Goal: Obtain resource: Obtain resource

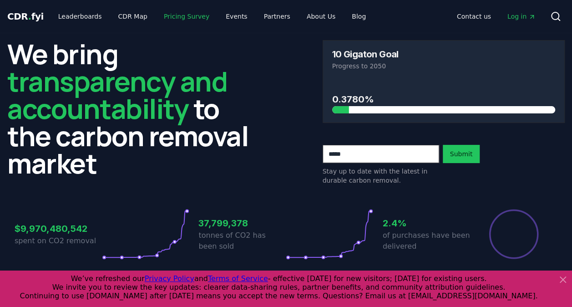
click at [168, 12] on link "Pricing Survey" at bounding box center [186, 16] width 60 height 16
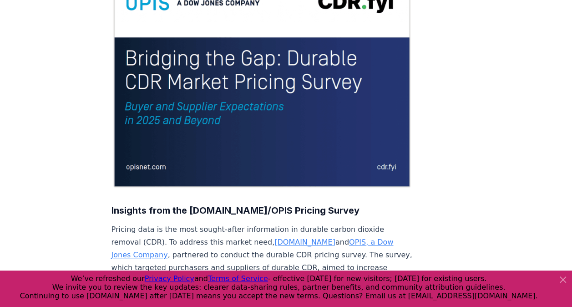
scroll to position [136, 0]
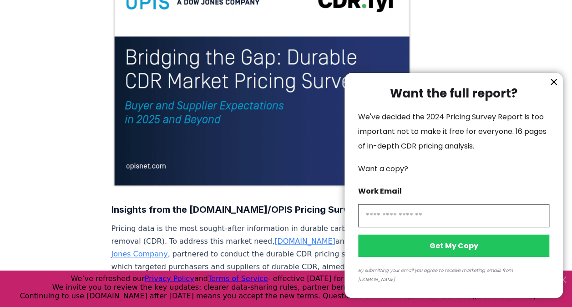
click at [404, 225] on input "information" at bounding box center [453, 215] width 191 height 23
type input "**********"
click at [433, 255] on button "Get My Copy" at bounding box center [453, 245] width 191 height 22
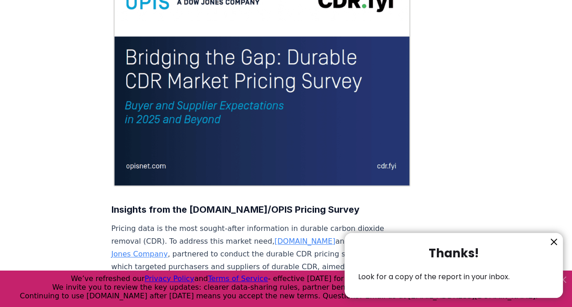
click at [558, 238] on icon "information" at bounding box center [553, 241] width 11 height 11
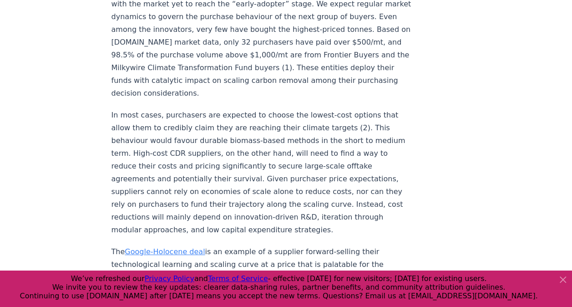
scroll to position [1638, 0]
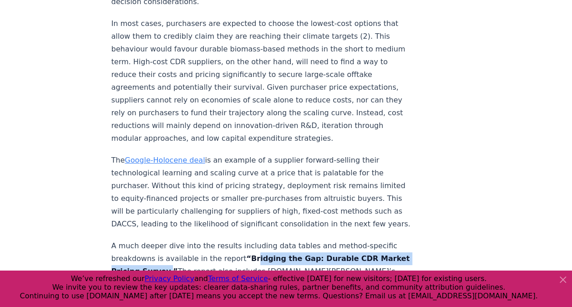
drag, startPoint x: 241, startPoint y: 118, endPoint x: 189, endPoint y: 128, distance: 52.8
click at [189, 254] on strong "“Bridging the Gap: Durable CDR Market Pricing Survey.”" at bounding box center [260, 264] width 298 height 21
copy strong "ridging the Gap: Durable CDR Market Pricing Survey"
